Goal: Information Seeking & Learning: Find specific page/section

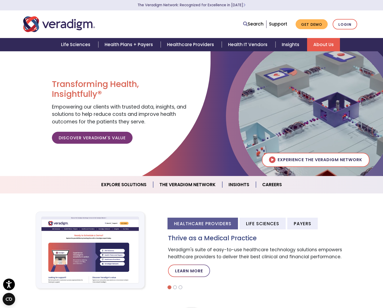
click at [315, 48] on link "About Us" at bounding box center [323, 44] width 33 height 13
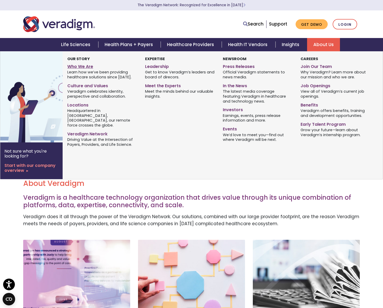
click at [78, 65] on link "Who We Are" at bounding box center [102, 66] width 70 height 8
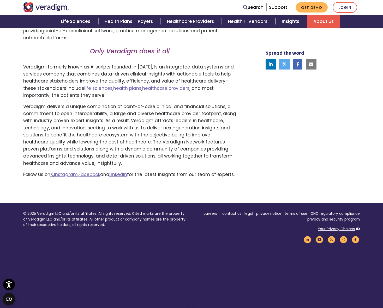
scroll to position [337, 0]
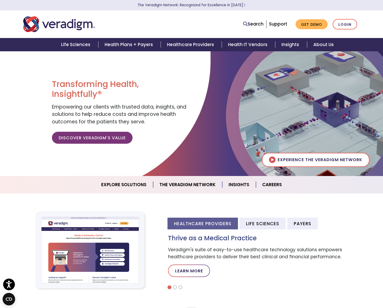
click at [199, 94] on div at bounding box center [105, 121] width 210 height 141
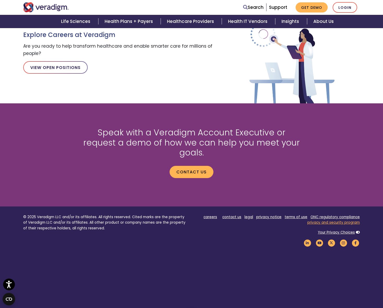
click at [324, 220] on link "privacy and security program" at bounding box center [333, 222] width 52 height 5
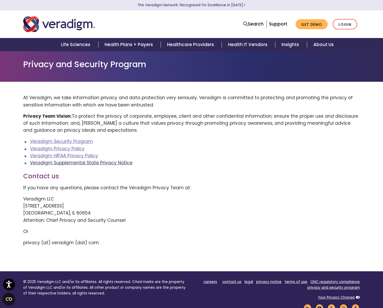
click at [114, 165] on link "Veradigm Supplemental State Privacy Notice" at bounding box center [81, 163] width 102 height 6
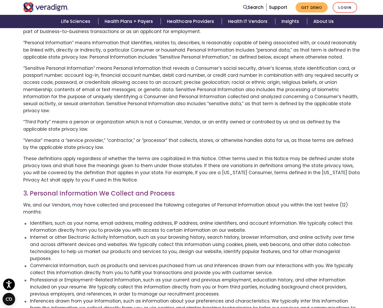
scroll to position [367, 0]
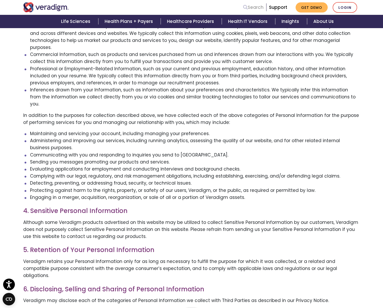
click at [252, 7] on link "Search" at bounding box center [253, 7] width 20 height 7
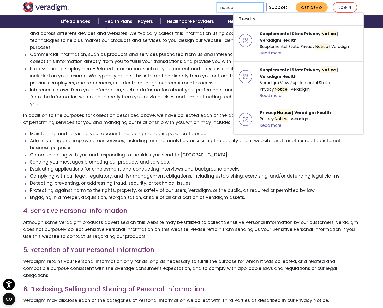
type input "notice"
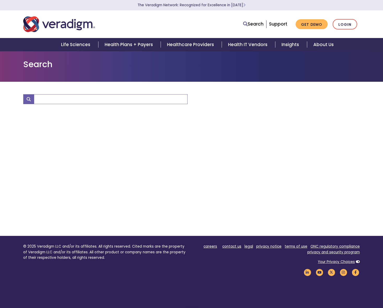
type input "notice"
